Goal: Transaction & Acquisition: Purchase product/service

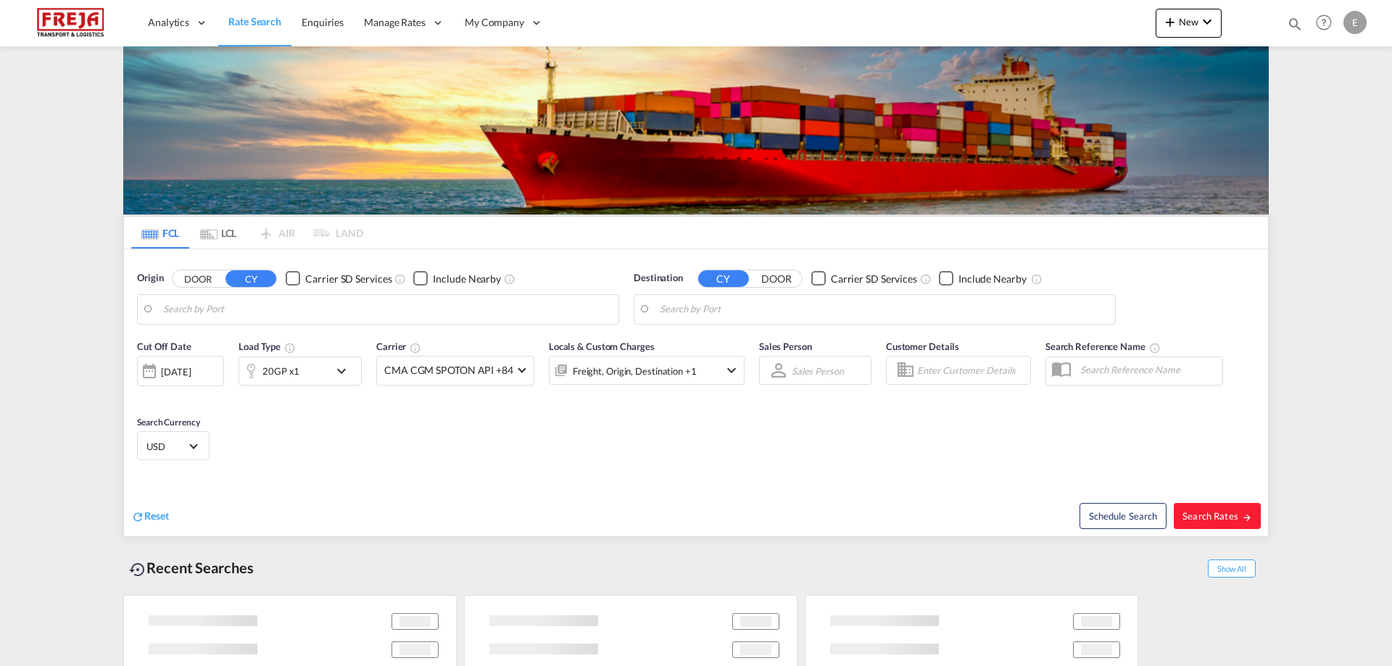
type input "Alesund ([GEOGRAPHIC_DATA]), NOAES"
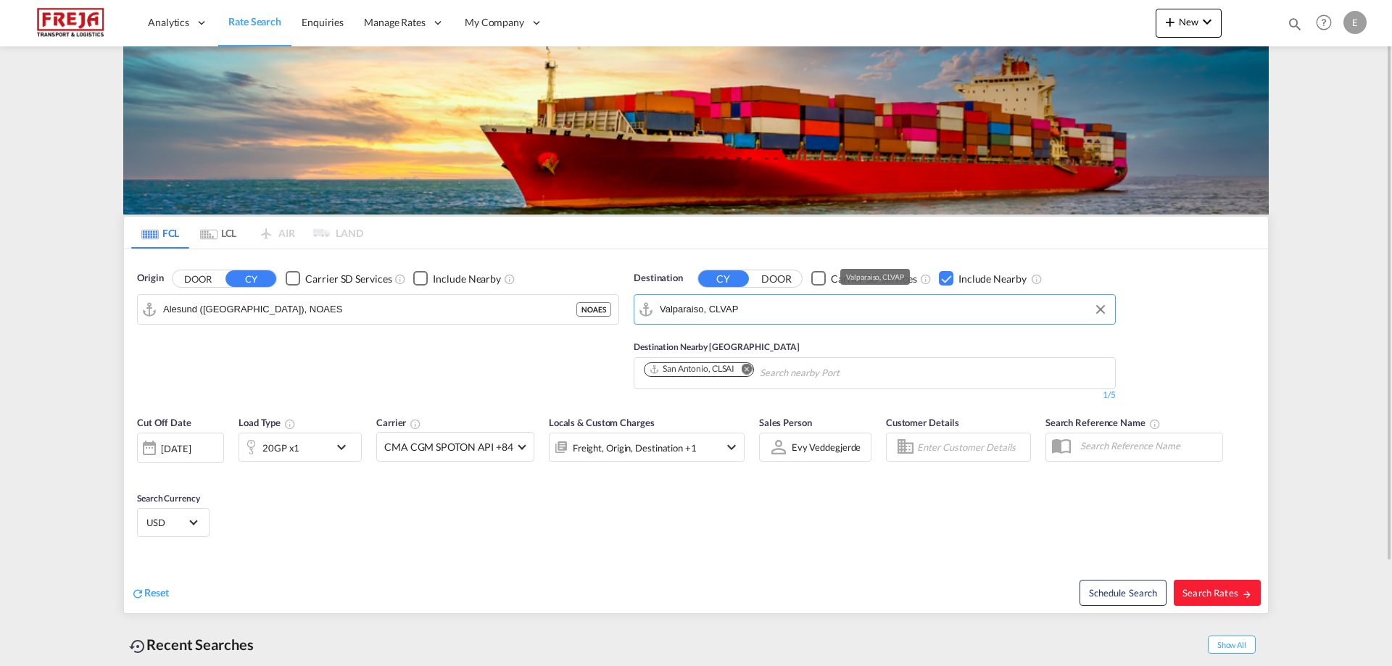
click at [772, 315] on input "Valparaiso, CLVAP" at bounding box center [884, 310] width 448 height 22
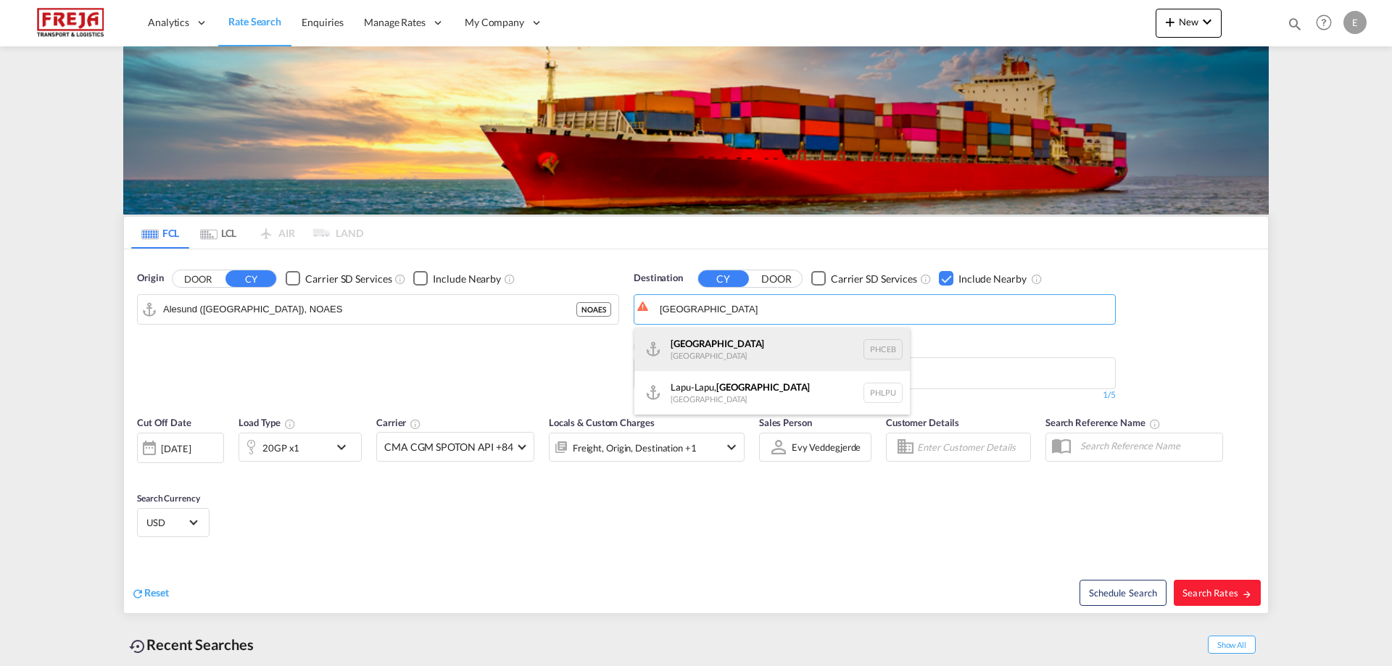
click at [706, 360] on div "Cebu [GEOGRAPHIC_DATA] PHCEB" at bounding box center [773, 350] width 276 height 44
type input "[GEOGRAPHIC_DATA], PHCEB"
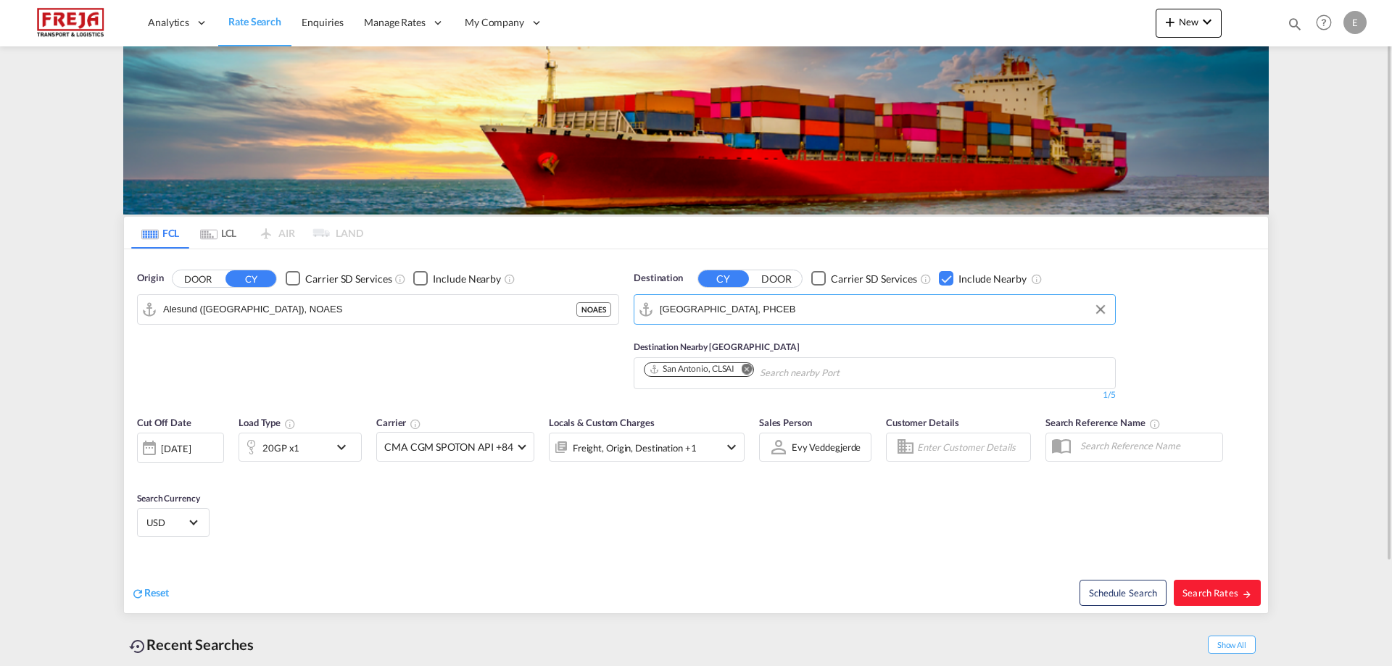
click at [339, 445] on md-icon "icon-chevron-down" at bounding box center [345, 447] width 25 height 17
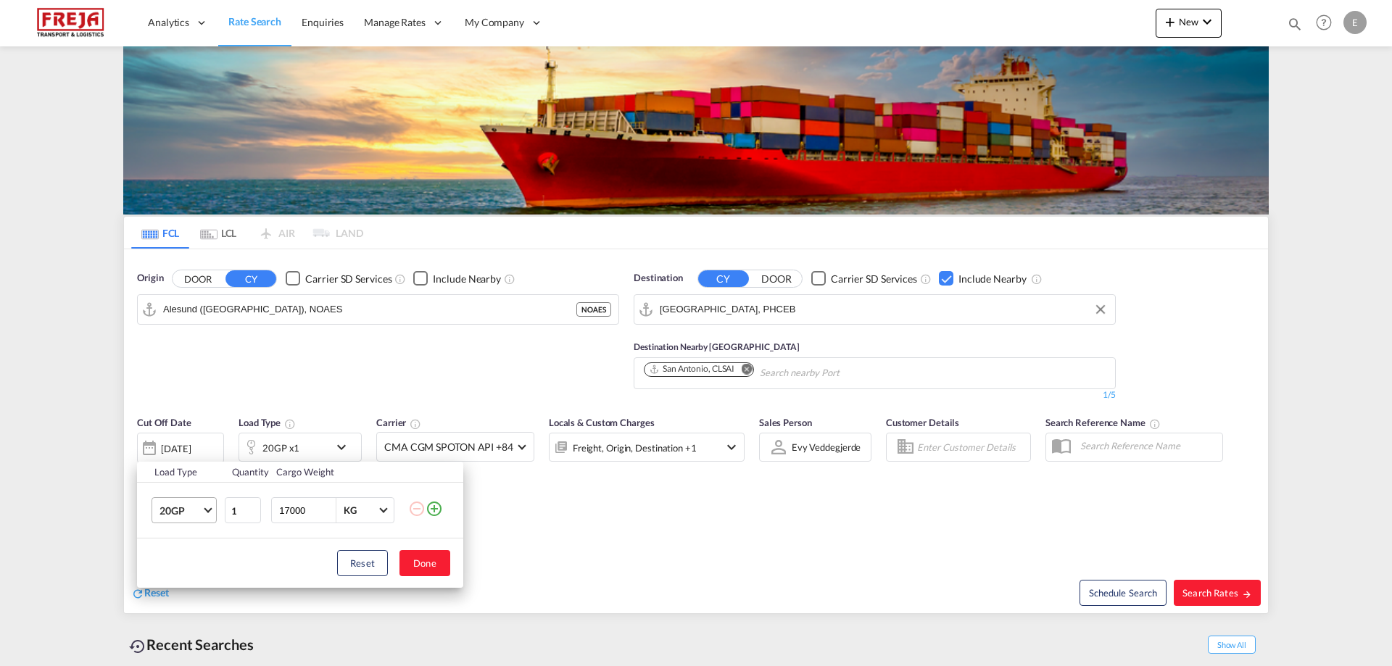
click at [205, 506] on md-select-value "20GP" at bounding box center [187, 510] width 58 height 25
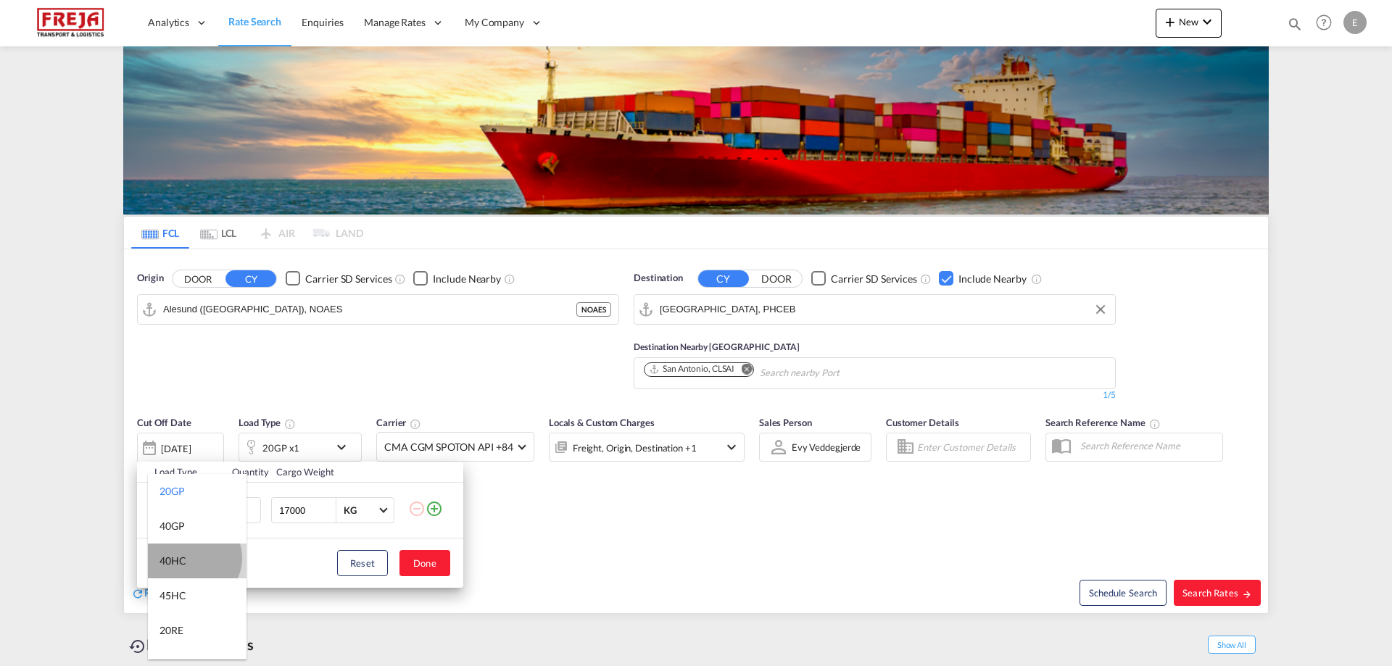
click at [193, 559] on md-option "40HC" at bounding box center [197, 561] width 99 height 35
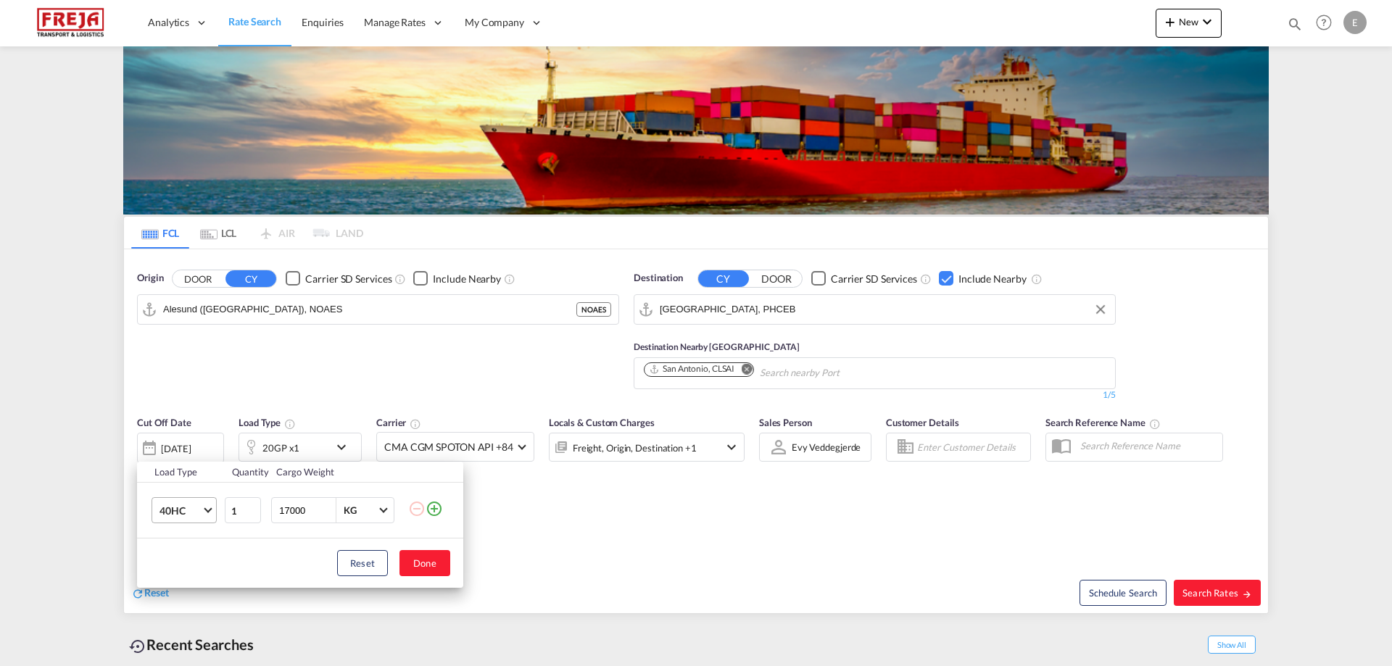
drag, startPoint x: 315, startPoint y: 513, endPoint x: 215, endPoint y: 511, distance: 100.1
click at [215, 511] on tr "40HC 1 17000 KG KG" at bounding box center [300, 511] width 326 height 56
type input "12000"
drag, startPoint x: 240, startPoint y: 517, endPoint x: 228, endPoint y: 511, distance: 13.3
click at [228, 511] on input "1" at bounding box center [243, 510] width 36 height 26
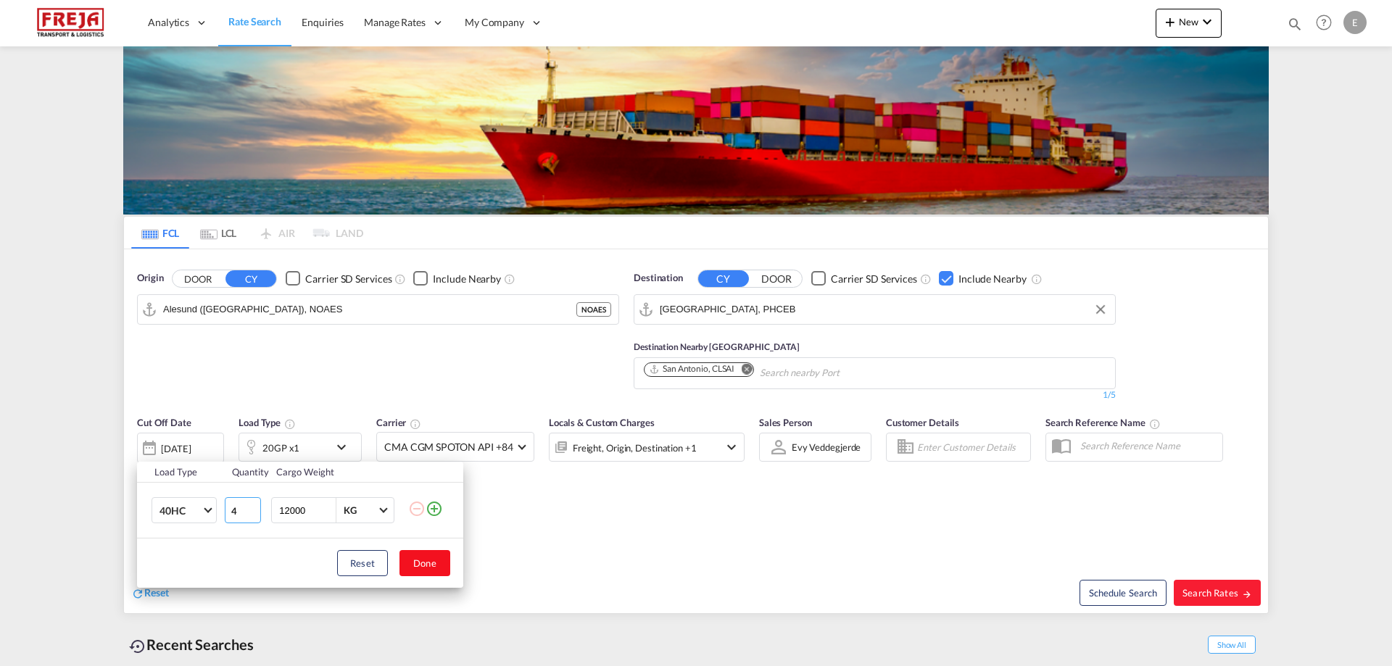
type input "4"
click at [434, 565] on button "Done" at bounding box center [425, 563] width 51 height 26
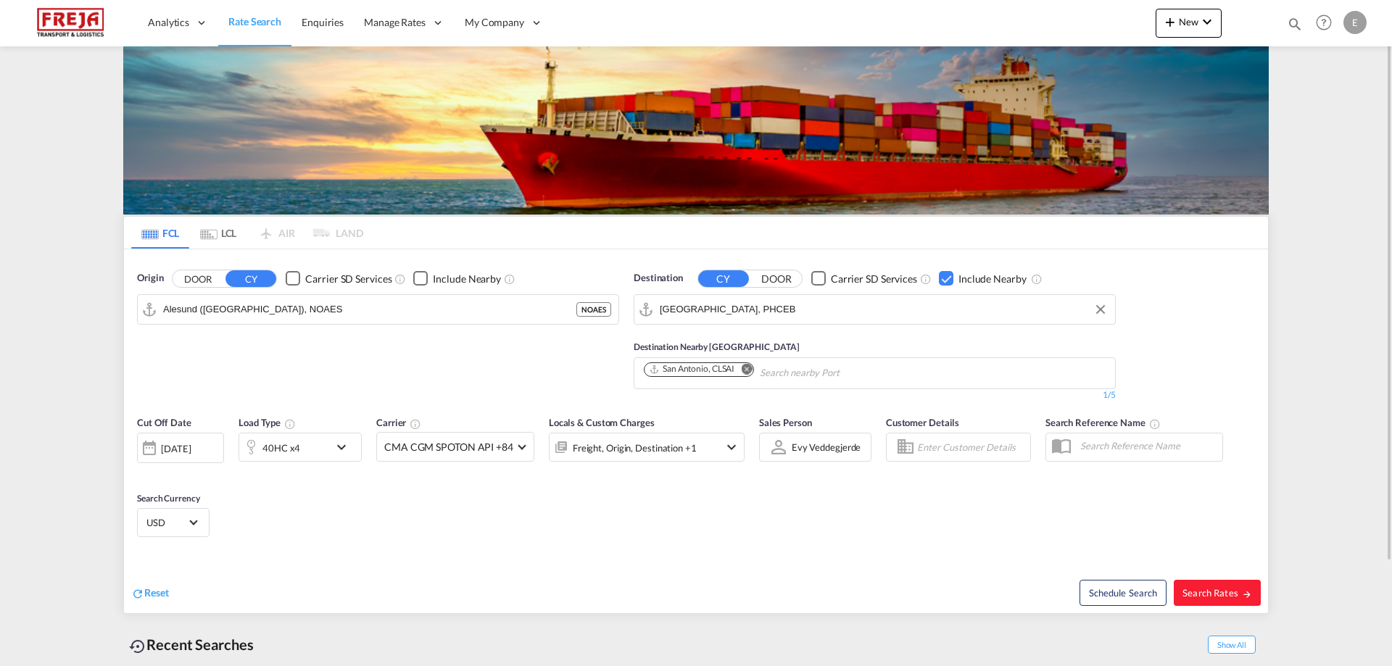
click at [747, 366] on md-icon "Remove" at bounding box center [746, 368] width 11 height 11
click at [941, 282] on div "Checkbox No Ink" at bounding box center [946, 278] width 15 height 15
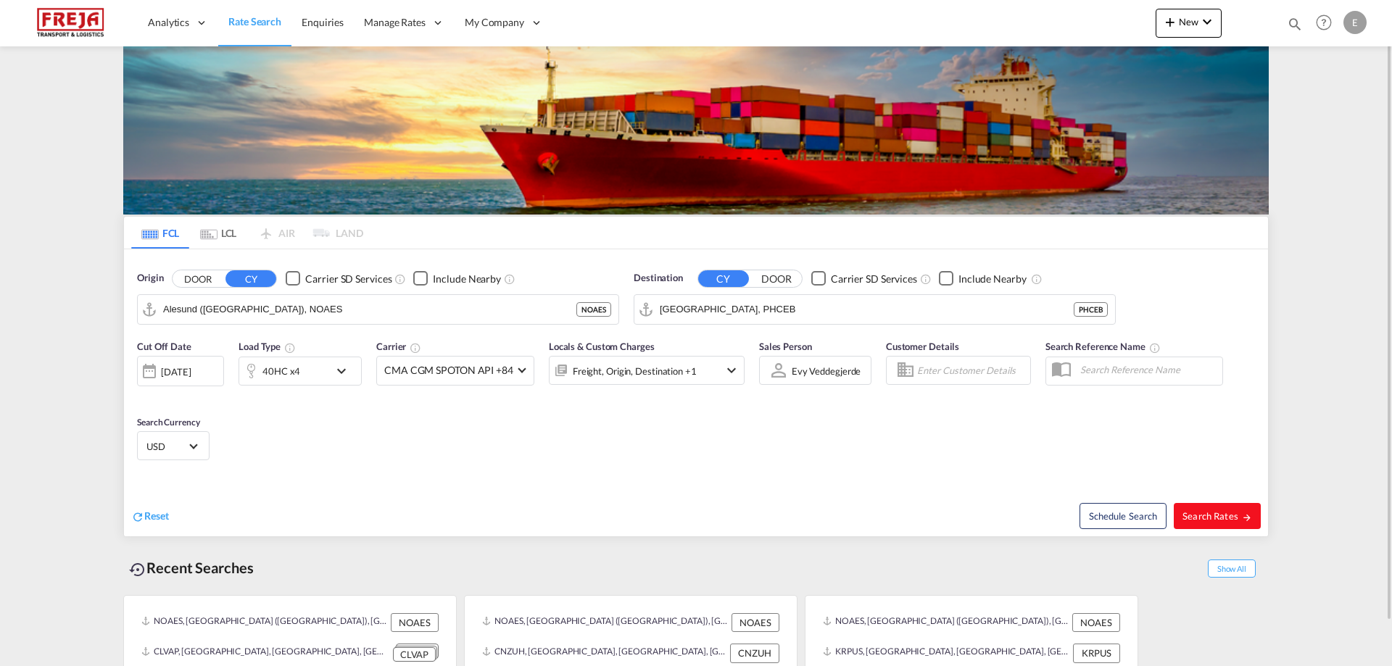
click at [1209, 513] on span "Search Rates" at bounding box center [1218, 517] width 70 height 12
type input "NOAES to PHCEB / [DATE]"
